Goal: Task Accomplishment & Management: Use online tool/utility

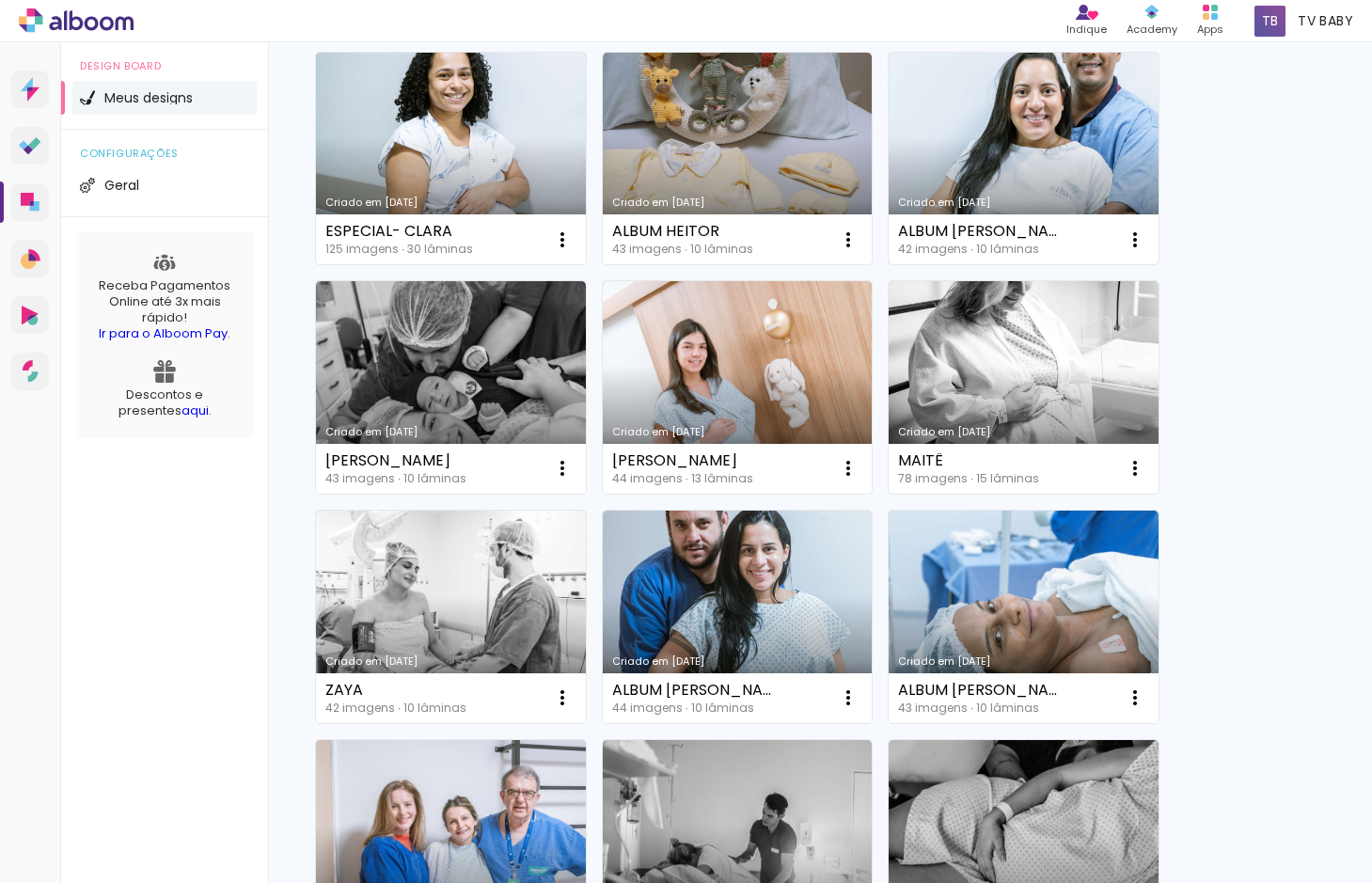
scroll to position [940, 0]
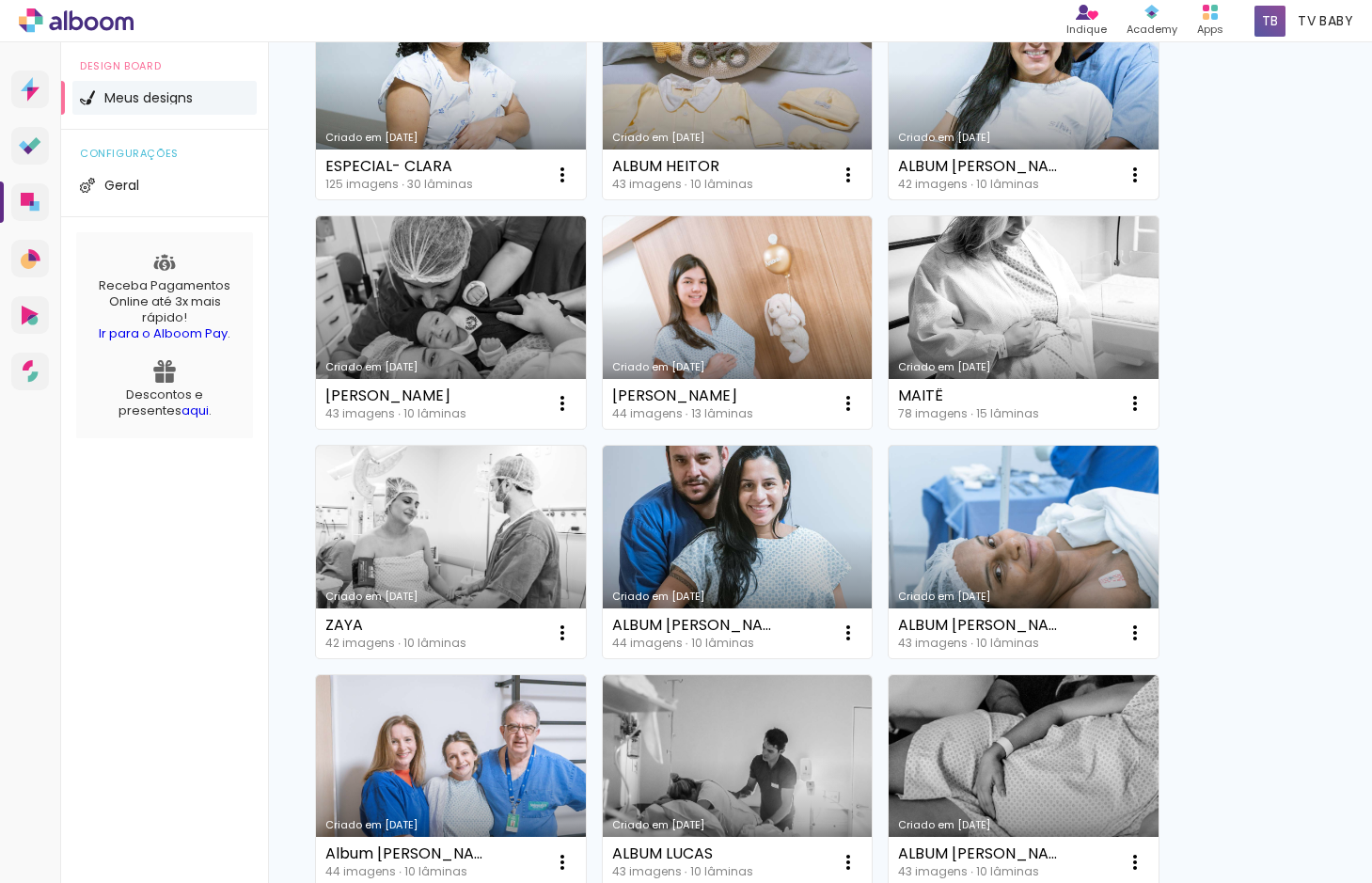
click at [1024, 133] on div "Criado em [DATE]" at bounding box center [1024, 138] width 251 height 10
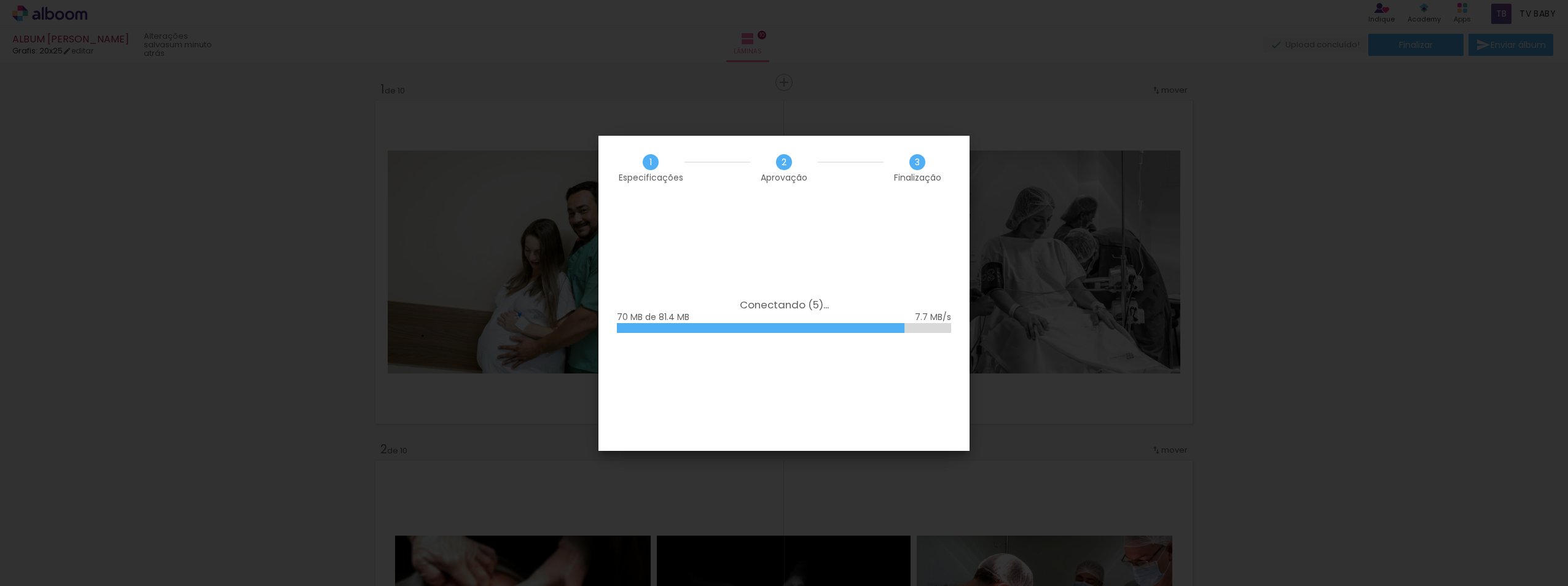
scroll to position [0, 1496]
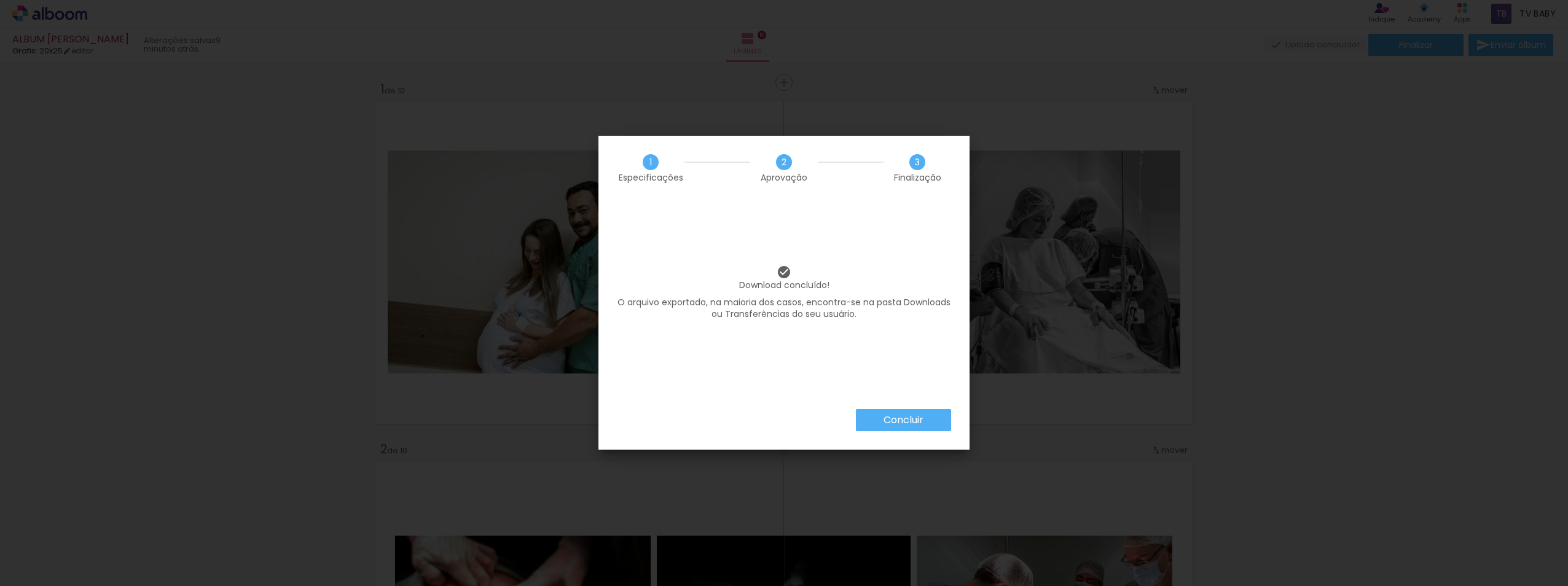
scroll to position [0, 1496]
click at [0, 0] on slot "Concluir" at bounding box center [0, 0] width 0 height 0
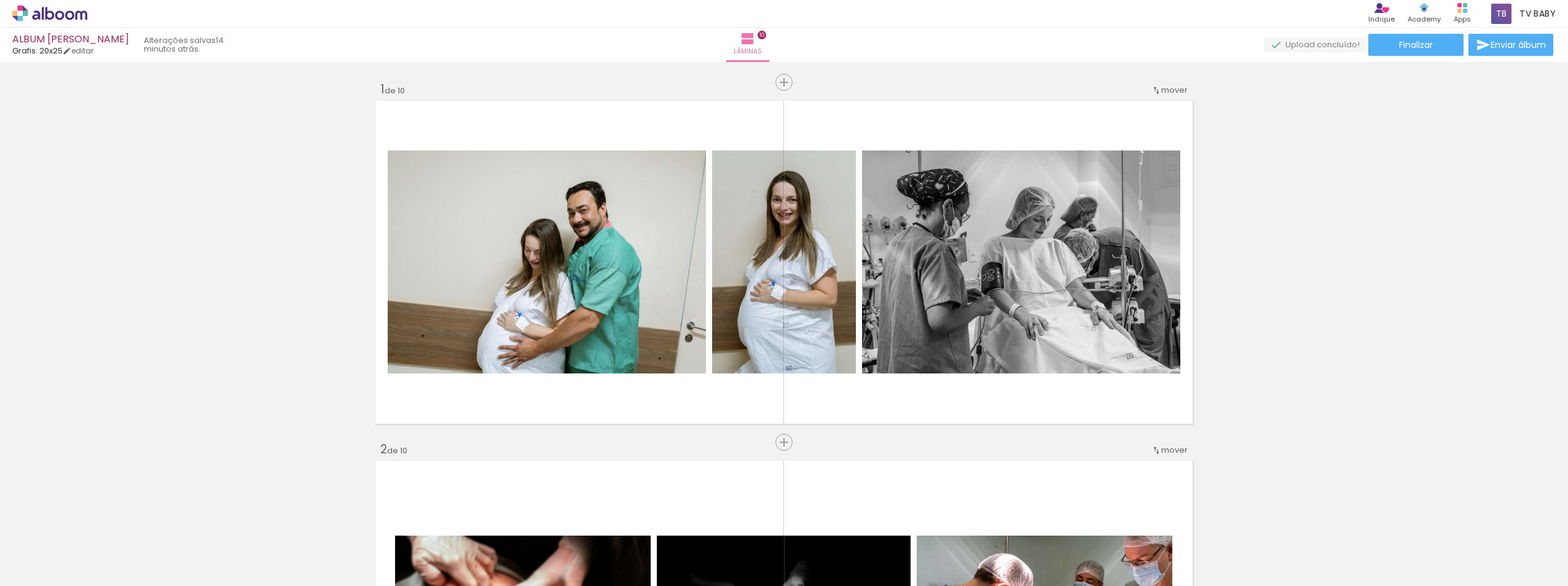
scroll to position [0, 1496]
